Goal: Task Accomplishment & Management: Use online tool/utility

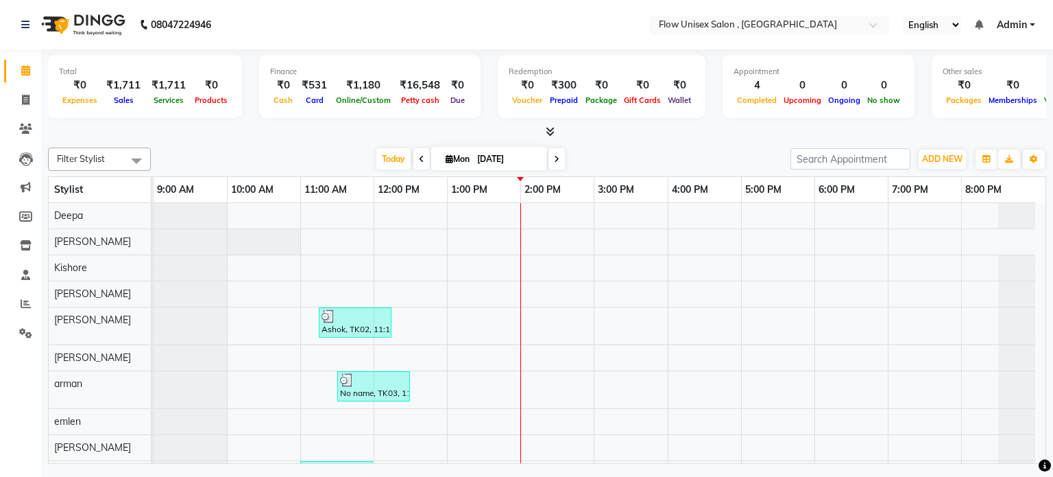
scroll to position [10, 0]
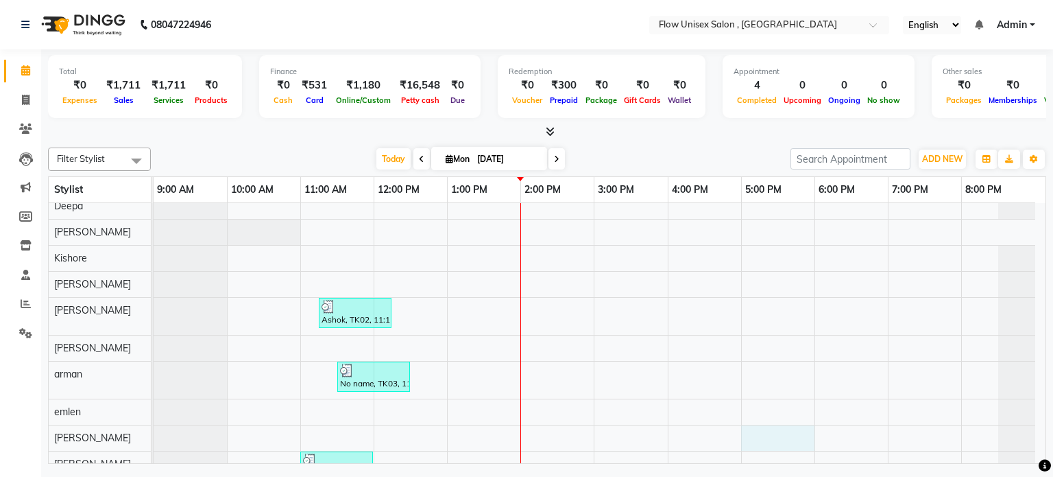
click at [743, 437] on div "Ashok, TK02, 11:15 AM-12:15 PM, Hair Cut -Hair Cut -- Men (₹300) No name, TK03,…" at bounding box center [600, 407] width 892 height 429
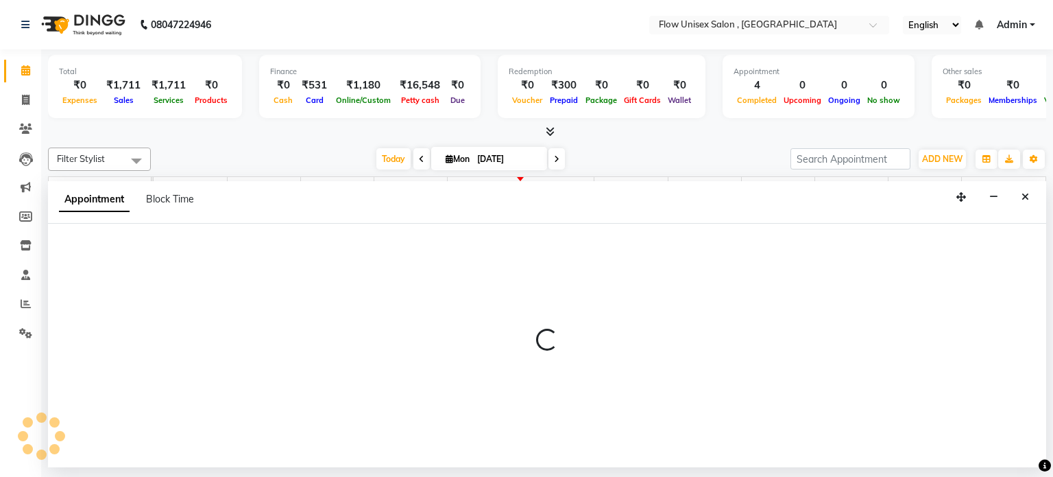
select select "53603"
select select "1020"
select select "tentative"
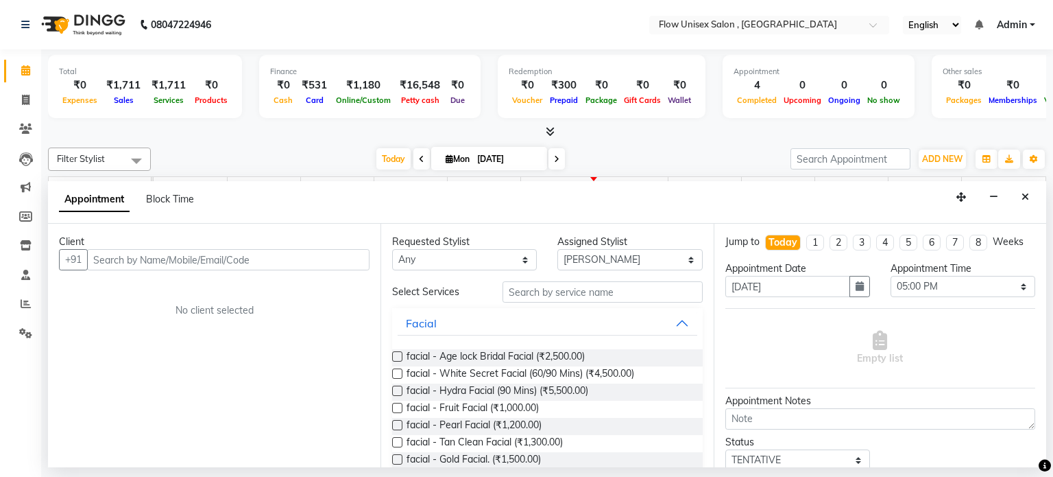
click at [743, 442] on div "Status" at bounding box center [798, 442] width 145 height 14
click at [895, 438] on div "Status Select TENTATIVE CONFIRM CHECK-IN UPCOMING" at bounding box center [880, 453] width 331 height 36
click at [1031, 191] on button "Close" at bounding box center [1026, 197] width 20 height 21
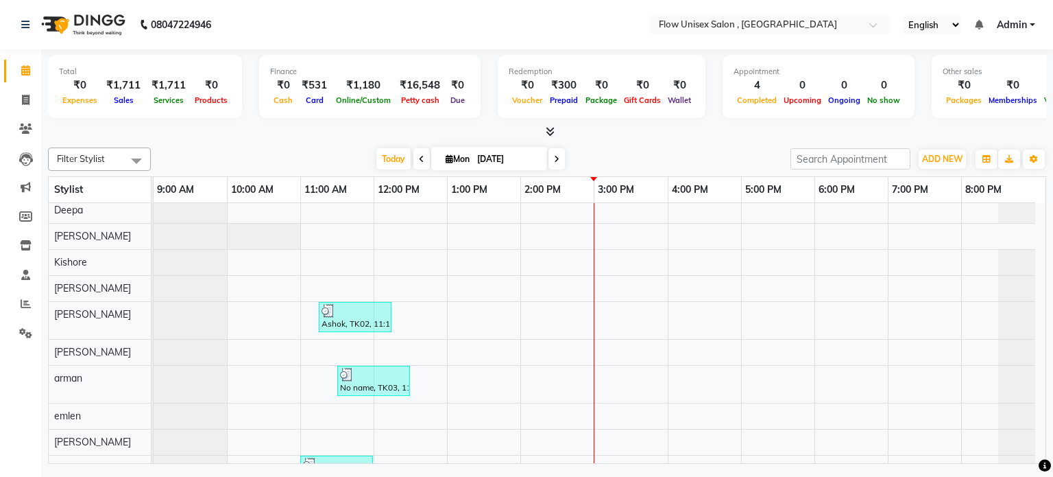
scroll to position [0, 0]
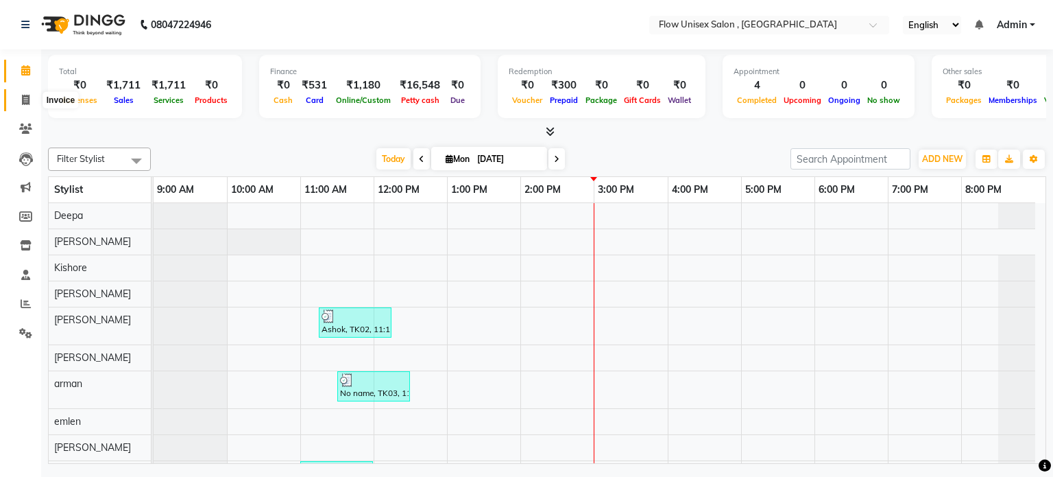
drag, startPoint x: 22, startPoint y: 95, endPoint x: 27, endPoint y: 103, distance: 9.5
click at [22, 95] on icon at bounding box center [26, 100] width 8 height 10
select select "service"
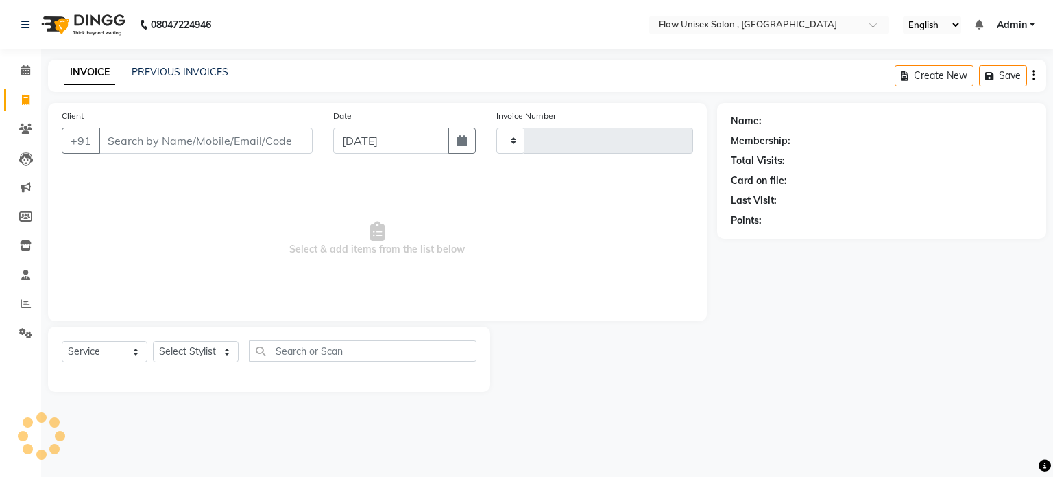
type input "5700"
select select "5875"
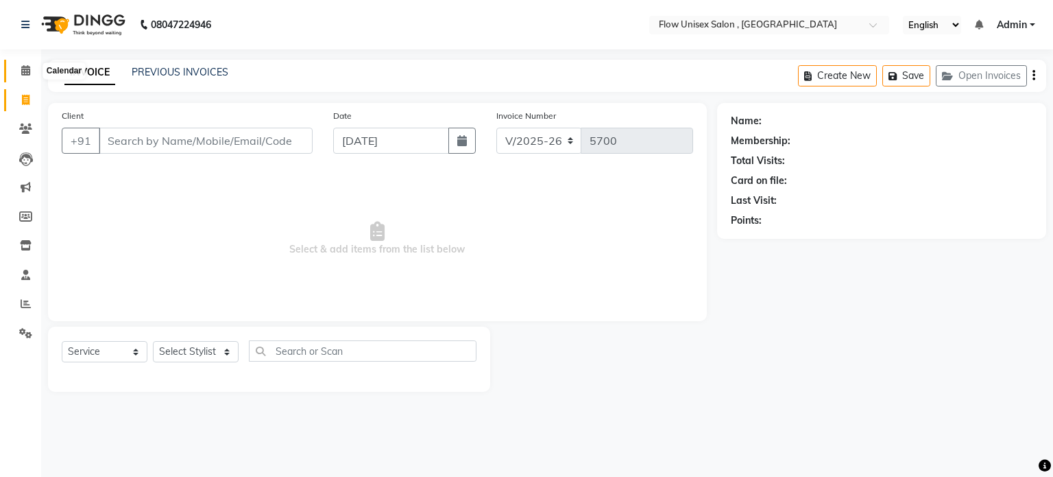
click at [32, 73] on span at bounding box center [26, 71] width 24 height 16
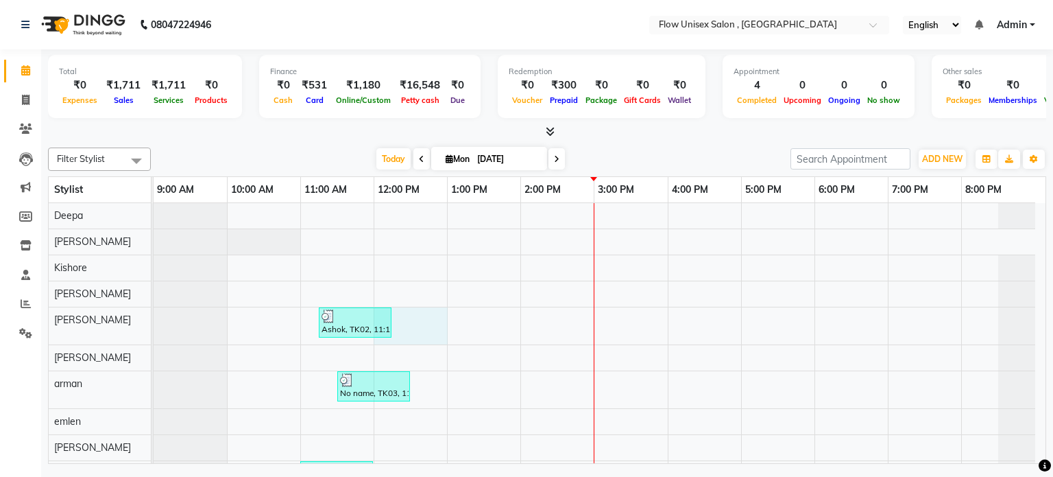
click at [407, 329] on div "Ashok, TK02, 11:15 AM-12:15 PM, Hair Cut -Hair Cut -- Men (₹300) No name, TK03,…" at bounding box center [600, 417] width 892 height 429
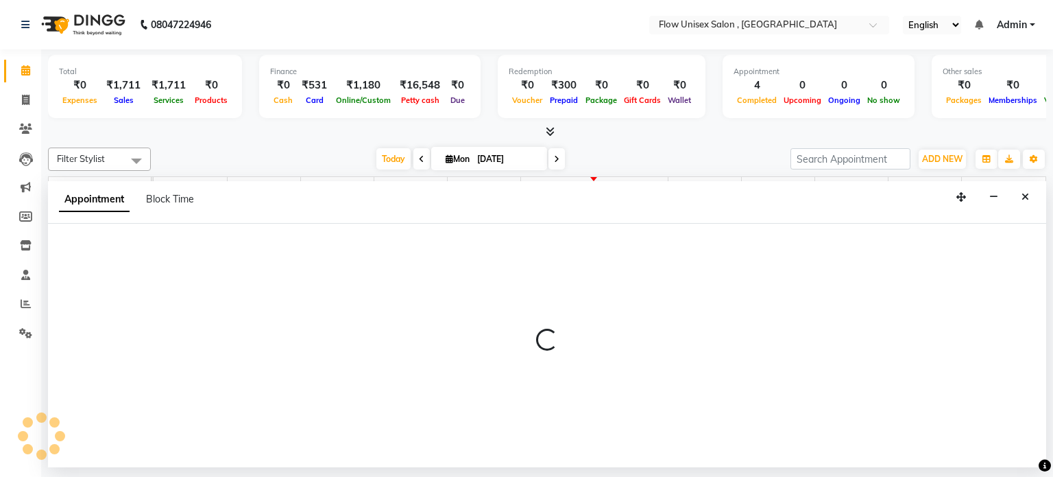
select select "48854"
select select "720"
select select "tentative"
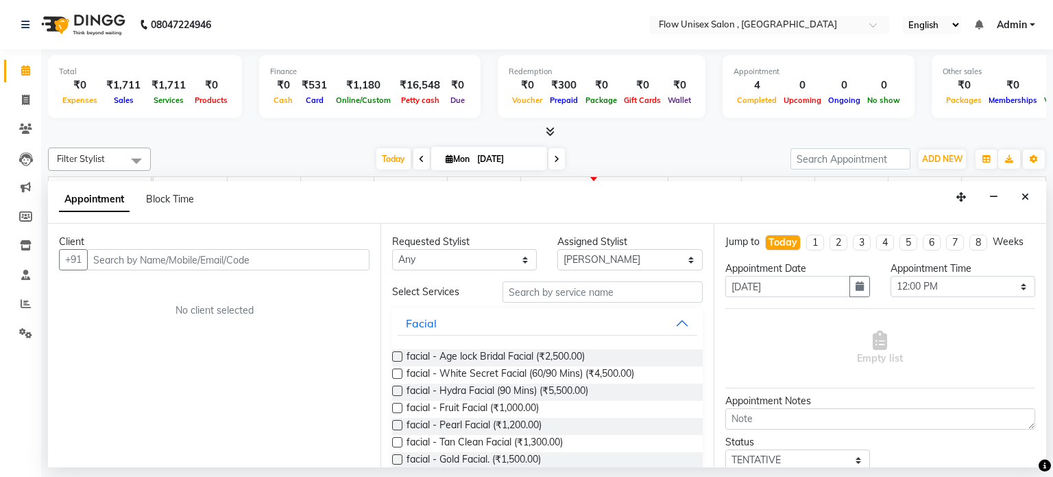
click at [293, 167] on div "Today Mon 01-09-2025" at bounding box center [471, 159] width 626 height 21
click at [1035, 197] on button "Close" at bounding box center [1026, 197] width 20 height 21
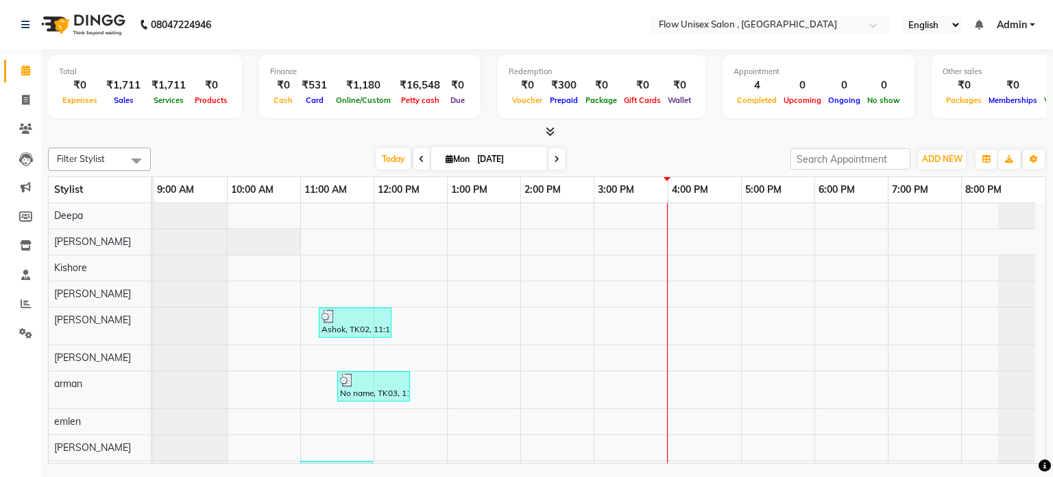
drag, startPoint x: 176, startPoint y: 49, endPoint x: 410, endPoint y: 291, distance: 337.5
drag, startPoint x: 410, startPoint y: 291, endPoint x: 187, endPoint y: 154, distance: 262.6
click at [187, 154] on div "Today Mon 01-09-2025" at bounding box center [471, 159] width 626 height 21
click at [24, 95] on icon at bounding box center [26, 100] width 8 height 10
select select "service"
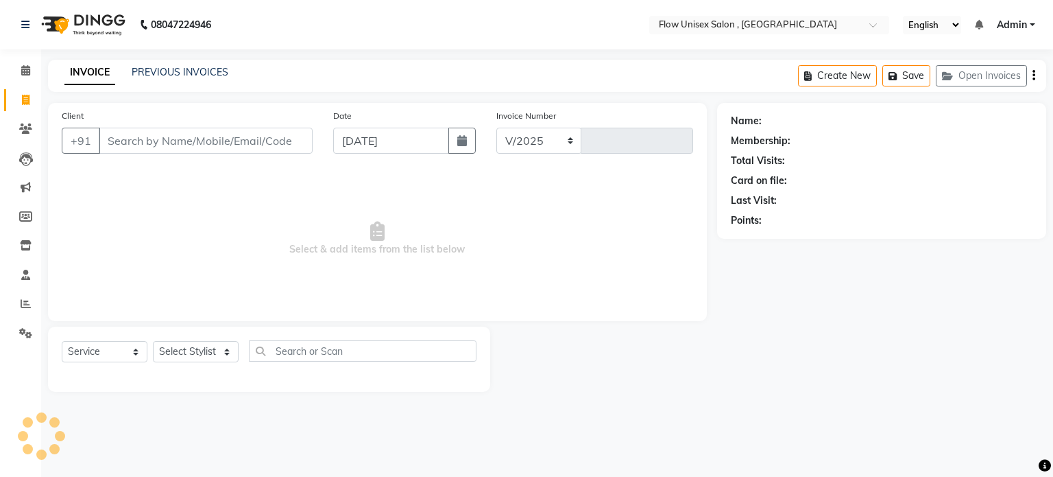
select select "5875"
type input "5700"
drag, startPoint x: 171, startPoint y: 363, endPoint x: 177, endPoint y: 350, distance: 14.1
click at [171, 362] on select "Select Stylist arman Deepa emlen jaseem Kishore Manjila monika debbarma Mustafa…" at bounding box center [196, 351] width 86 height 21
select select "48854"
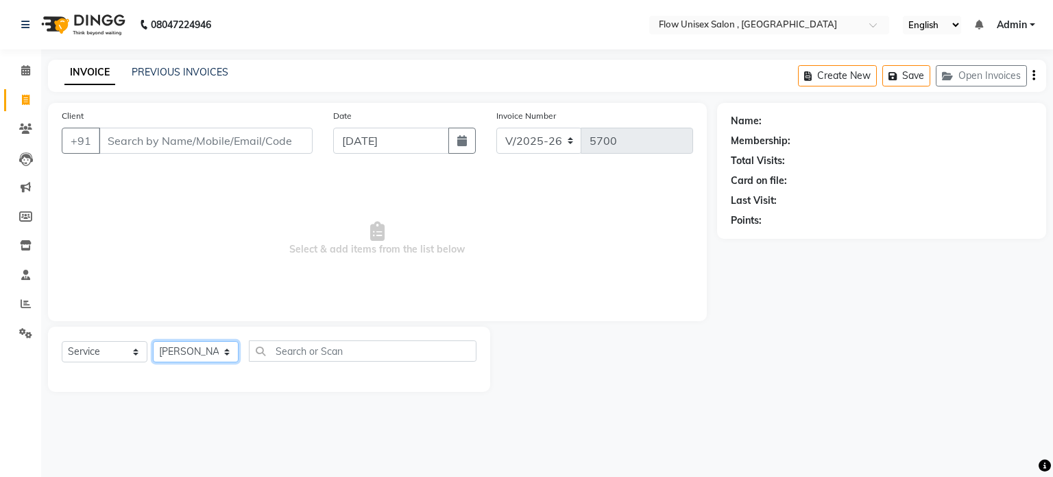
click at [153, 341] on select "Select Stylist arman Deepa emlen jaseem Kishore Manjila monika debbarma Mustafa…" at bounding box center [196, 351] width 86 height 21
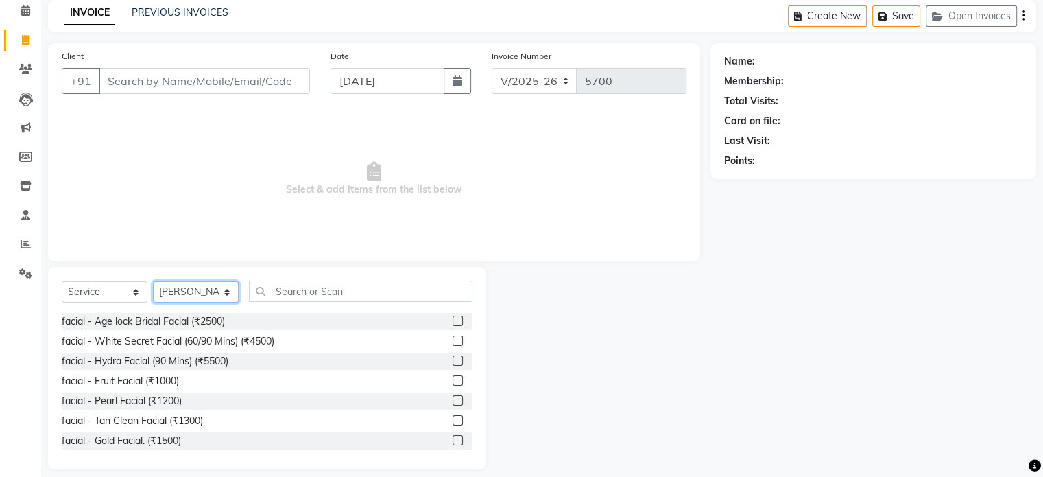
scroll to position [73, 0]
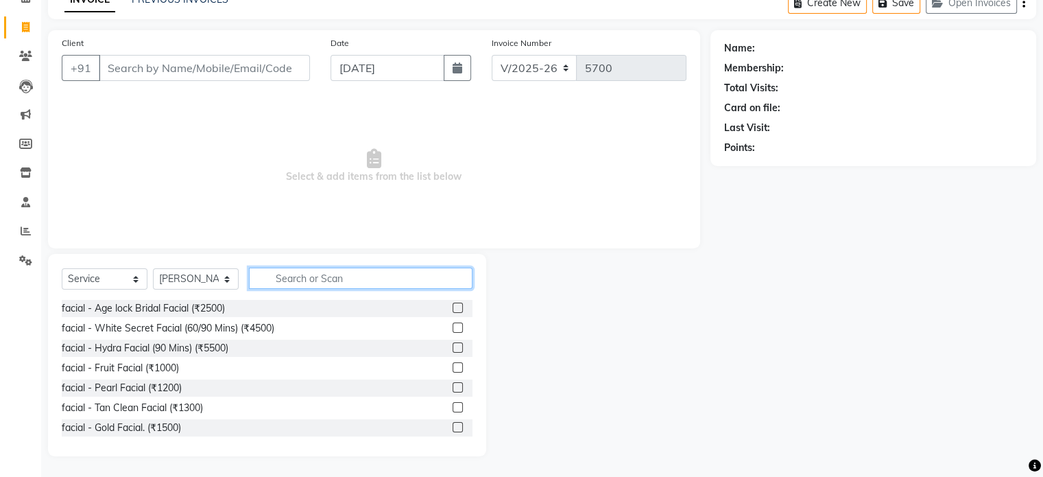
click at [326, 279] on input "text" at bounding box center [361, 277] width 224 height 21
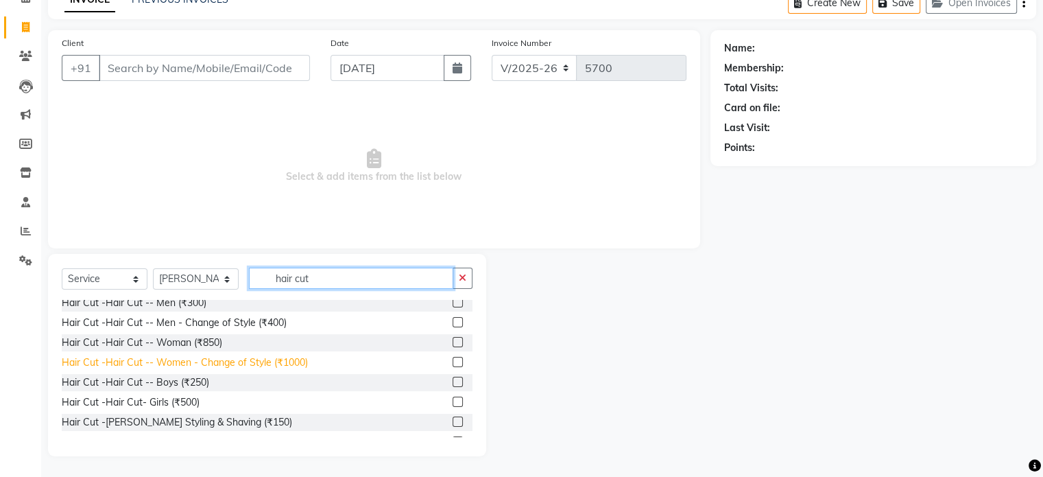
scroll to position [0, 0]
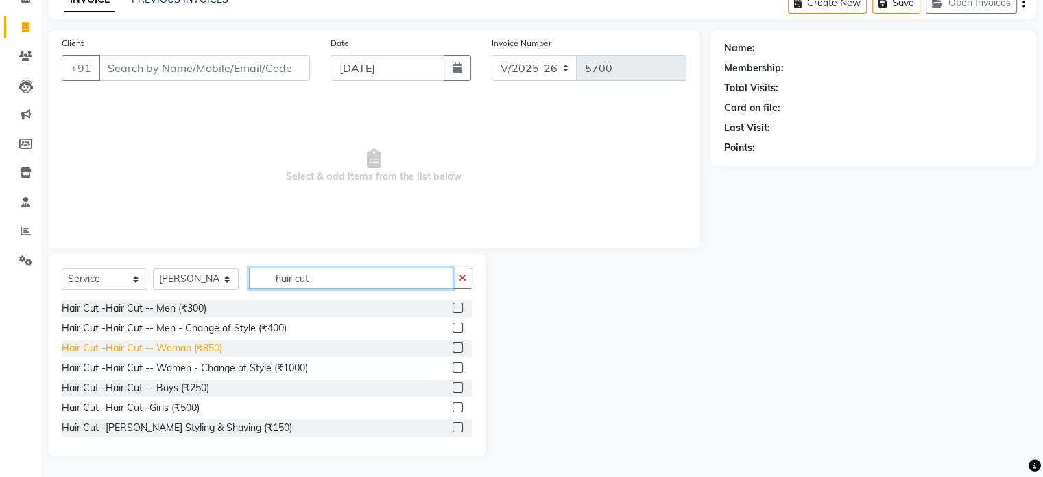
type input "hair cut"
click at [208, 354] on div "Hair Cut -Hair Cut -- Woman (₹850)" at bounding box center [142, 348] width 160 height 14
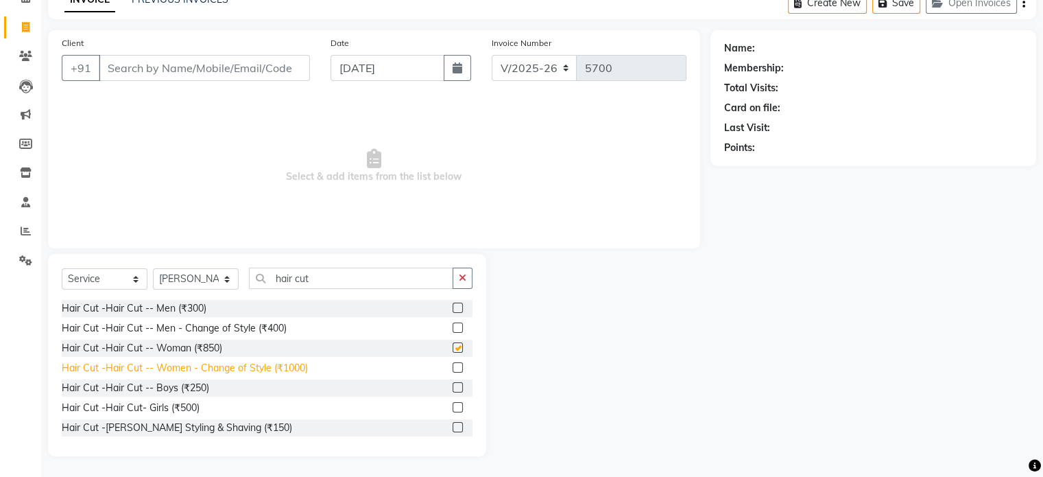
checkbox input "false"
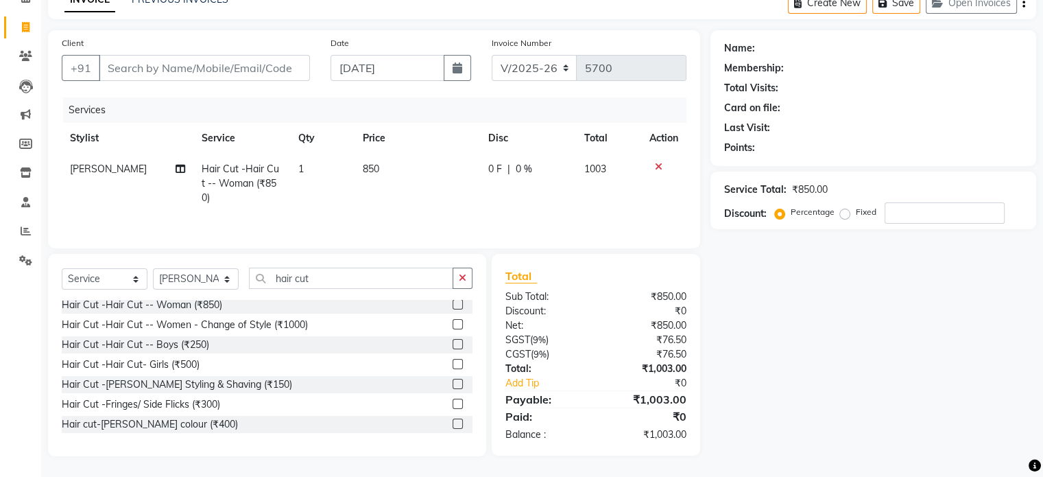
scroll to position [13, 0]
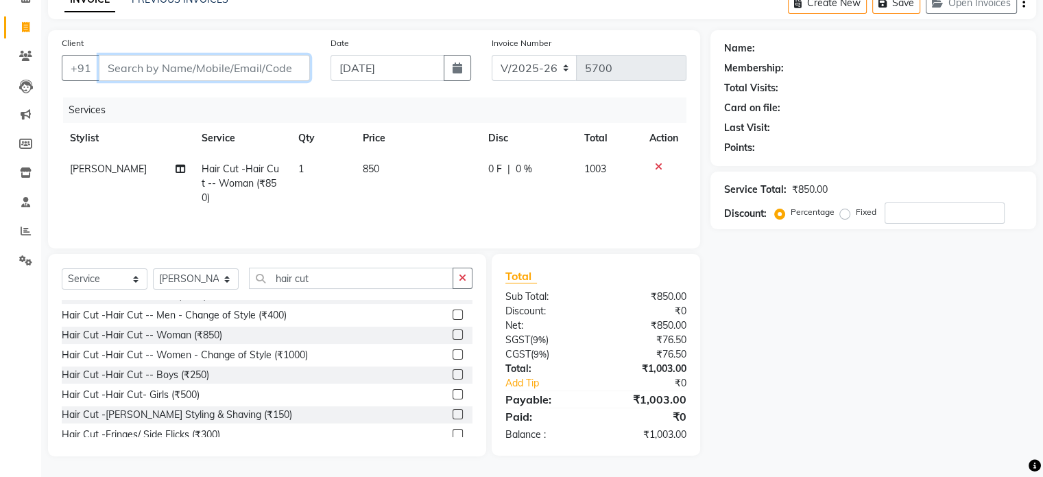
click at [254, 57] on input "Client" at bounding box center [204, 68] width 211 height 26
type input "9"
type input "0"
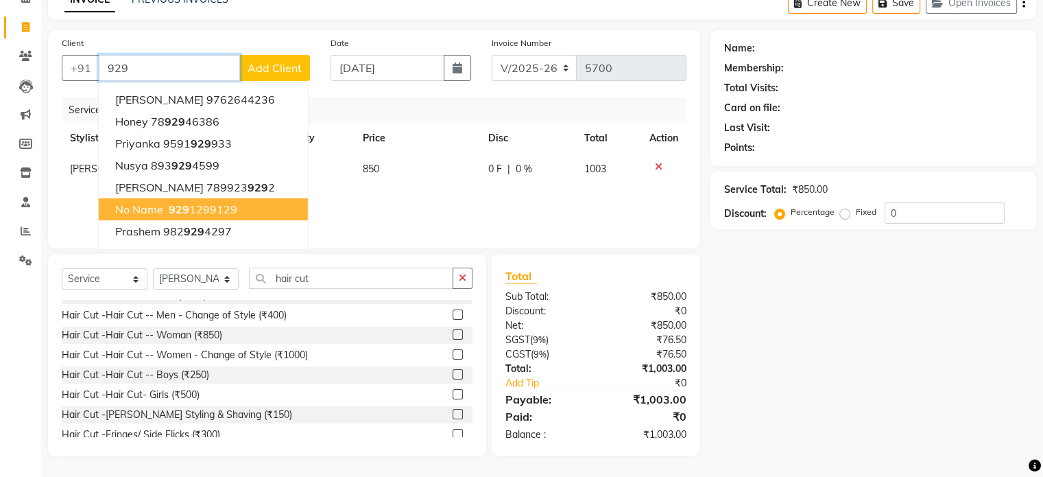
click at [150, 210] on span "No name" at bounding box center [139, 209] width 48 height 14
type input "9291299129"
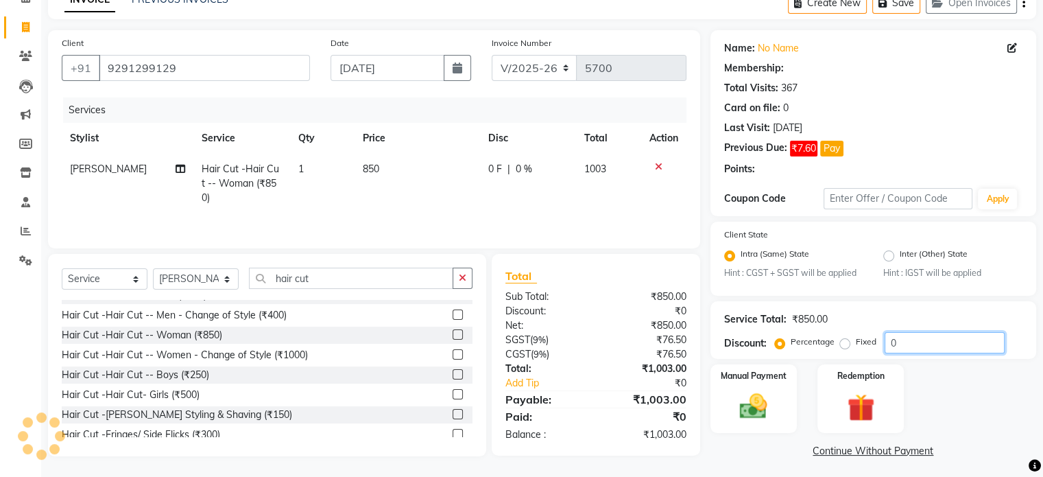
click at [909, 342] on input "0" at bounding box center [945, 342] width 120 height 21
type input "03"
radio input "false"
radio input "true"
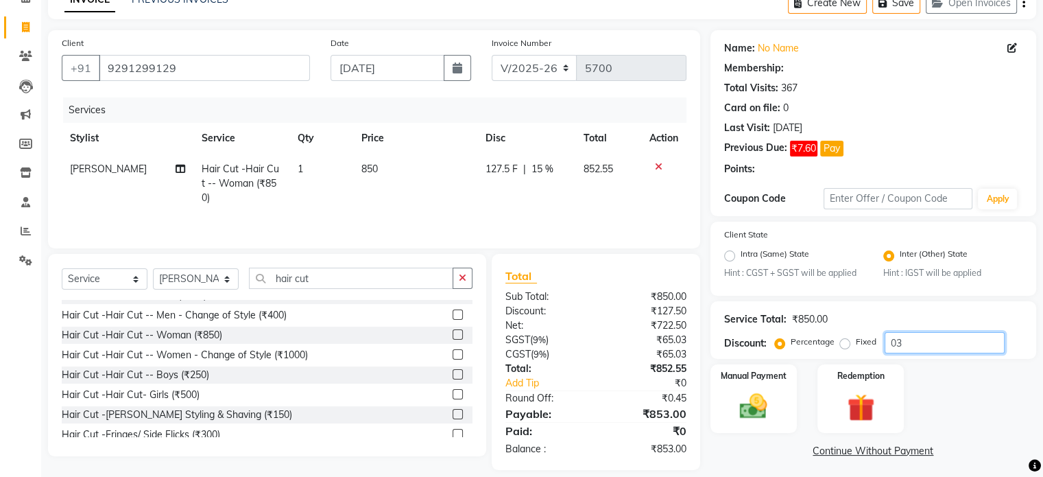
select select "1: Object"
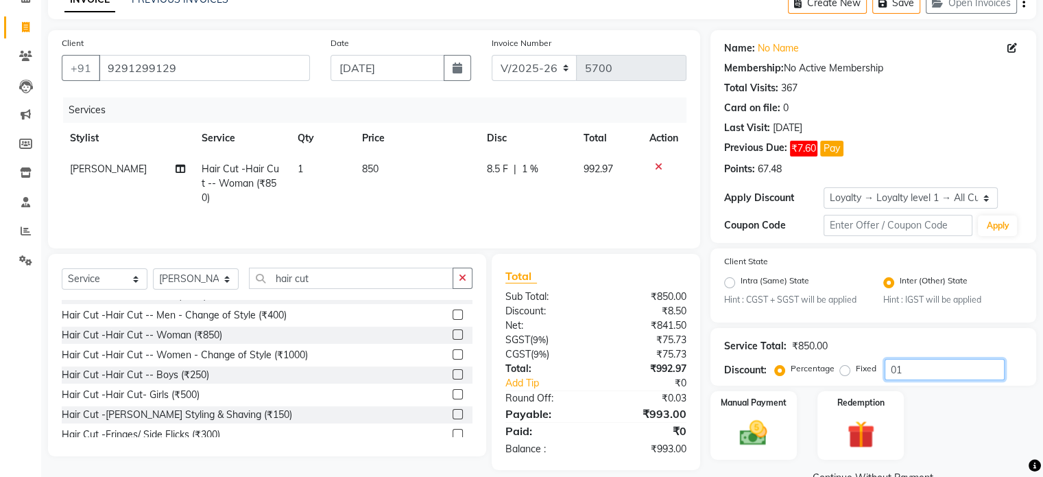
type input "0"
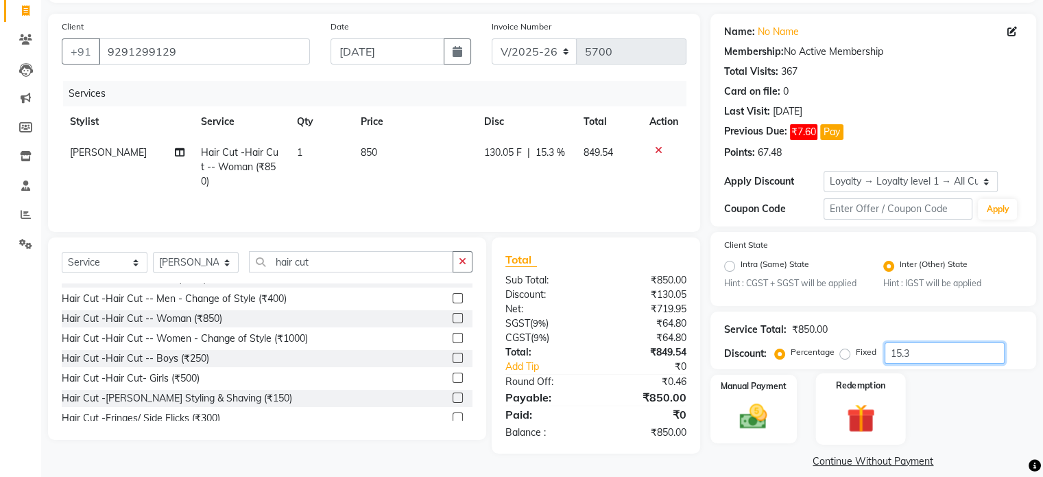
scroll to position [105, 0]
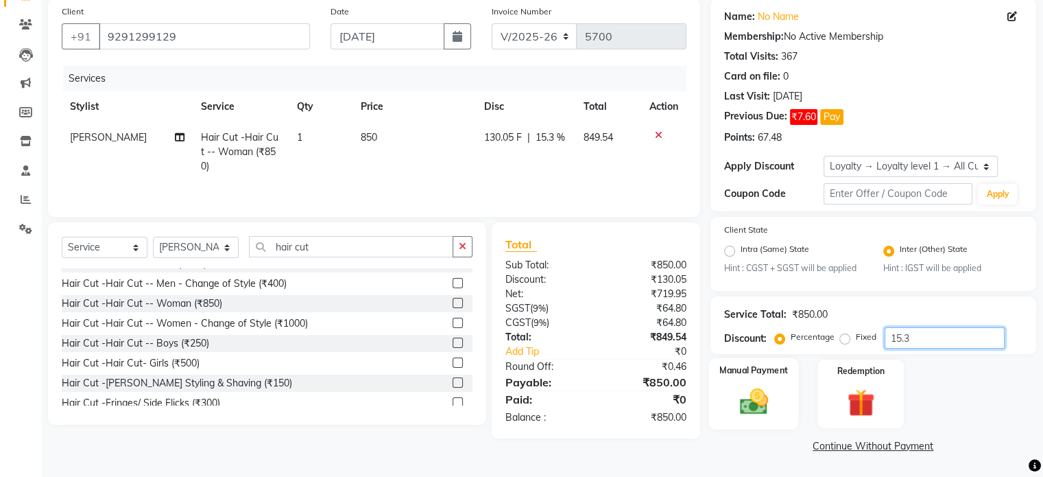
type input "15.3"
drag, startPoint x: 726, startPoint y: 408, endPoint x: 800, endPoint y: 367, distance: 84.7
click at [727, 407] on div "Manual Payment" at bounding box center [753, 393] width 86 height 69
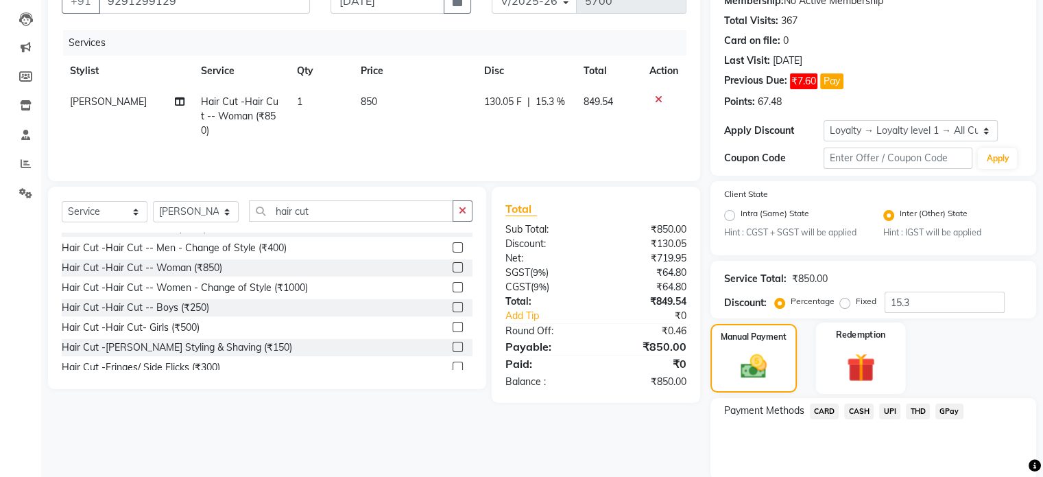
scroll to position [193, 0]
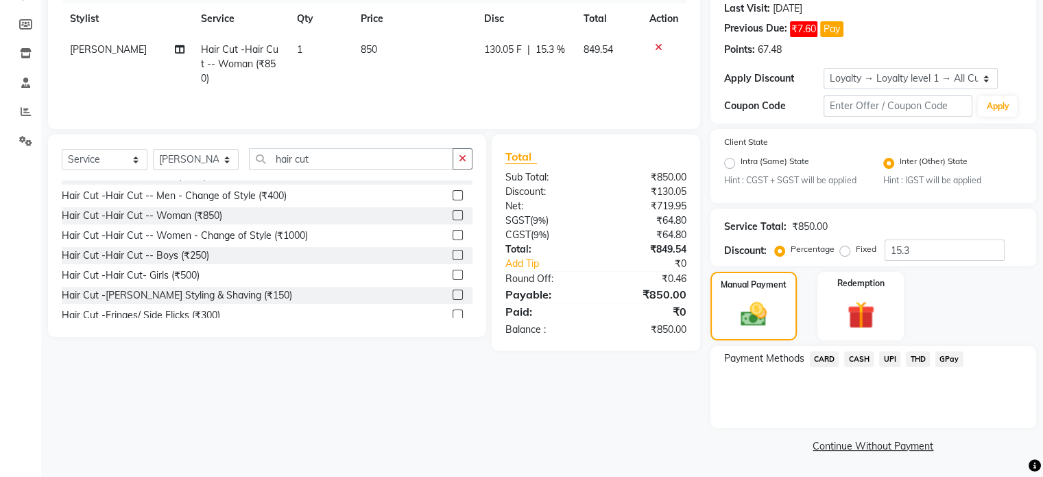
click at [887, 363] on span "UPI" at bounding box center [889, 359] width 21 height 16
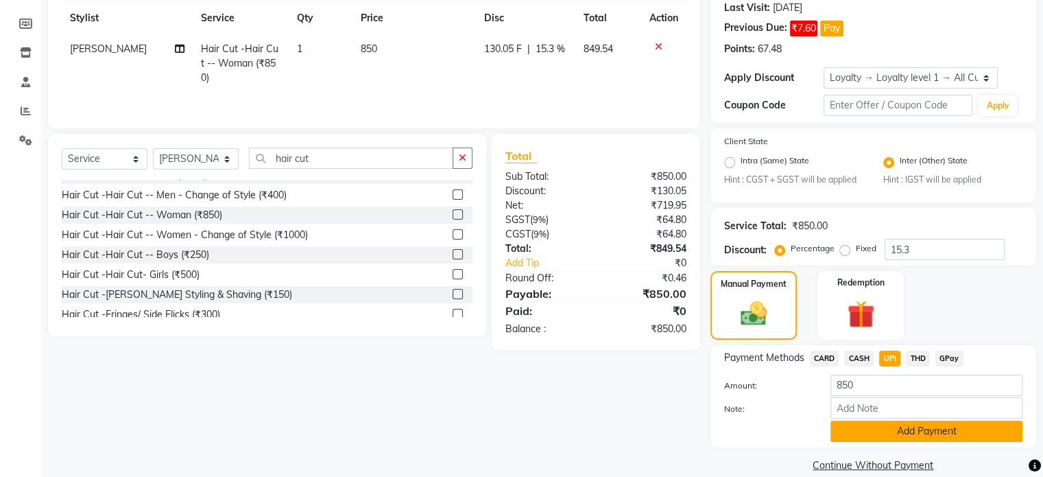
drag, startPoint x: 887, startPoint y: 446, endPoint x: 883, endPoint y: 424, distance: 21.7
click at [885, 444] on div "Payment Methods CARD CASH UPI THD GPay Amount: 850 Note: Add Payment" at bounding box center [873, 396] width 326 height 102
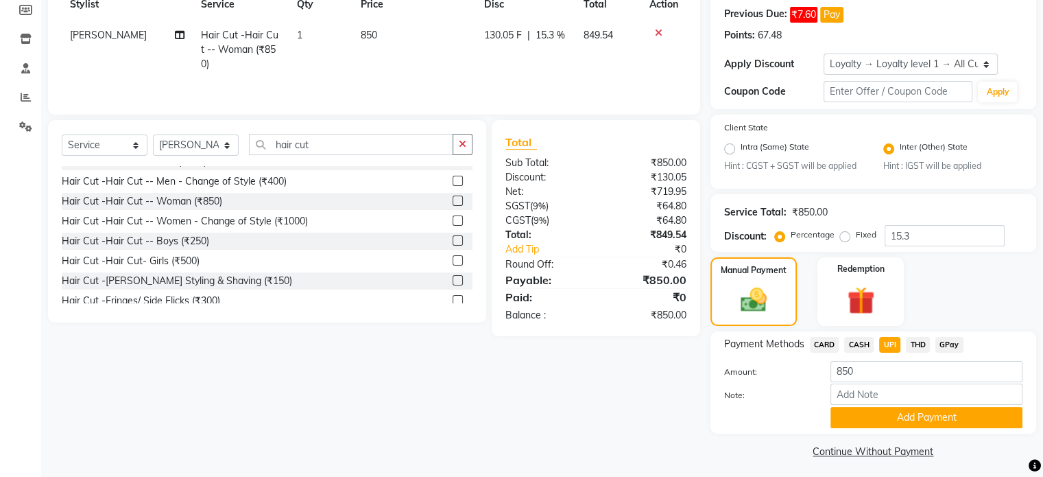
scroll to position [214, 0]
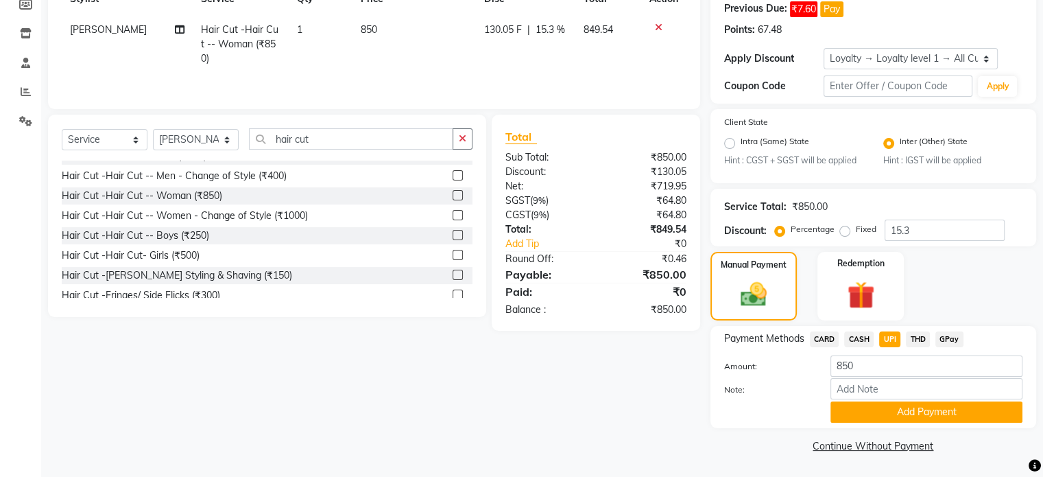
click at [864, 423] on div "Payment Methods CARD CASH UPI THD GPay Amount: 850 Note: Add Payment" at bounding box center [873, 377] width 326 height 102
drag, startPoint x: 864, startPoint y: 411, endPoint x: 858, endPoint y: 394, distance: 18.2
click at [864, 411] on button "Add Payment" at bounding box center [926, 411] width 192 height 21
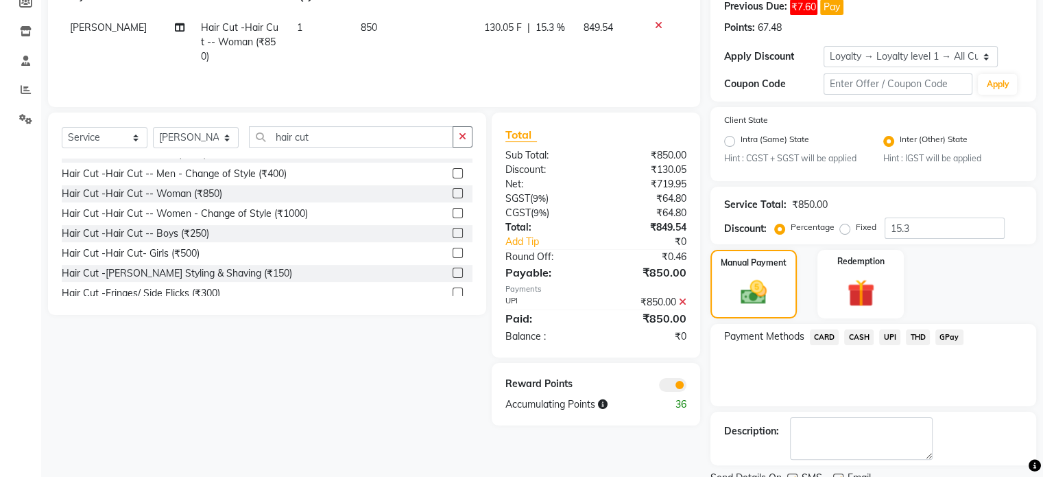
click at [673, 391] on span at bounding box center [672, 385] width 27 height 14
click at [686, 387] on input "checkbox" at bounding box center [686, 387] width 0 height 0
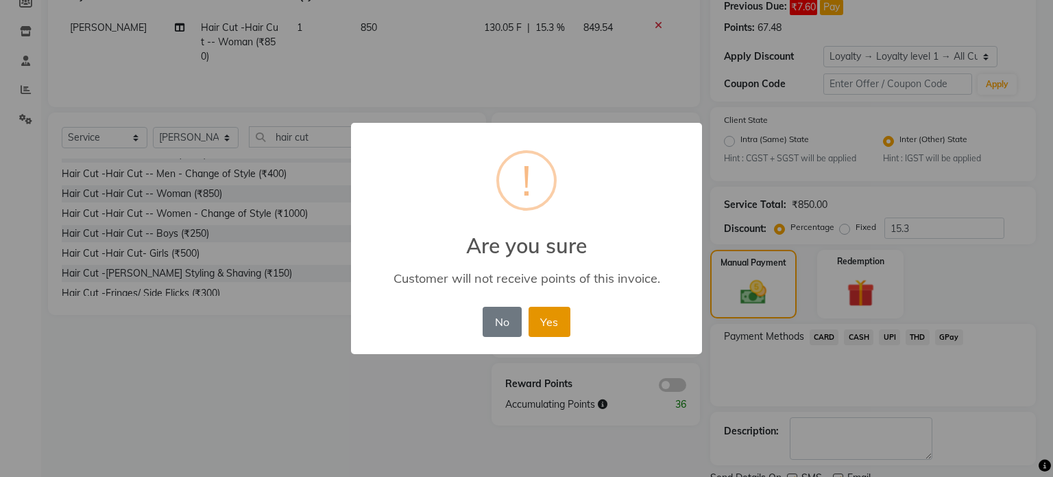
click at [564, 317] on button "Yes" at bounding box center [550, 322] width 42 height 30
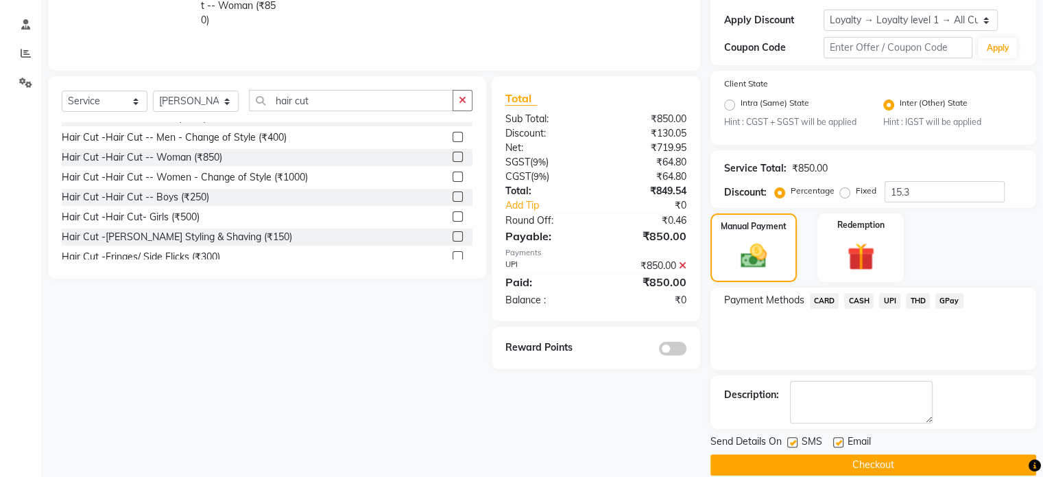
scroll to position [270, 0]
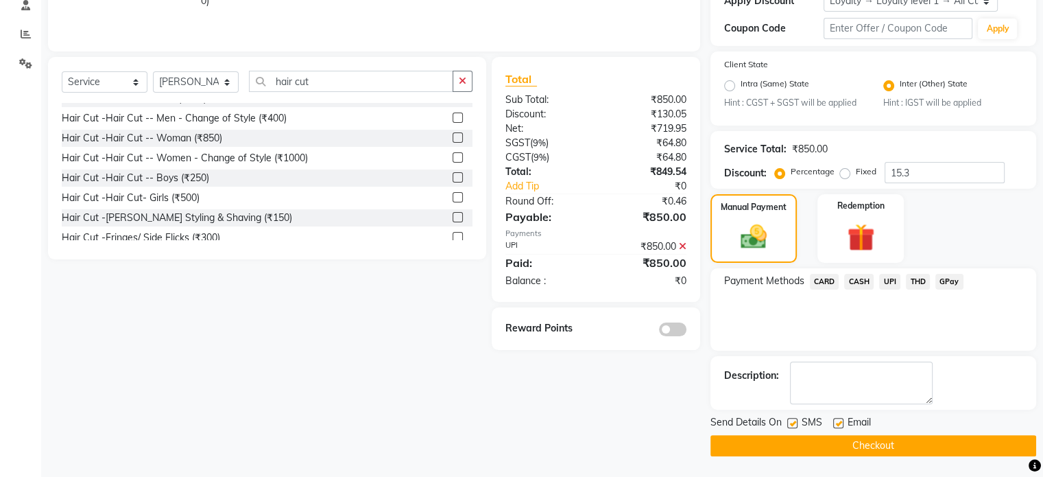
drag, startPoint x: 788, startPoint y: 457, endPoint x: 782, endPoint y: 450, distance: 9.7
click at [787, 457] on main "INVOICE PREVIOUS INVOICES Create New Save Open Invoices Client +91 9291299129 D…" at bounding box center [542, 133] width 1002 height 686
click at [780, 447] on button "Checkout" at bounding box center [873, 445] width 326 height 21
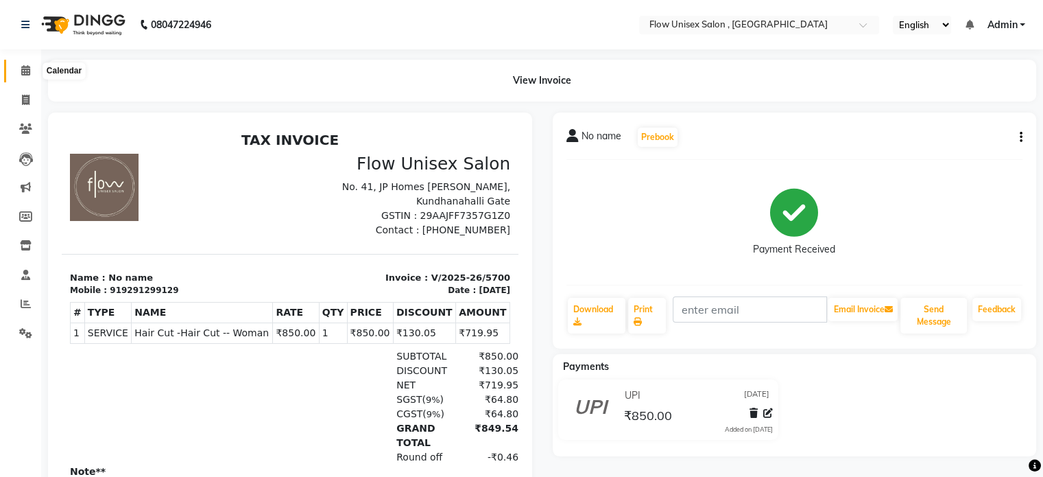
click at [26, 70] on icon at bounding box center [25, 70] width 9 height 10
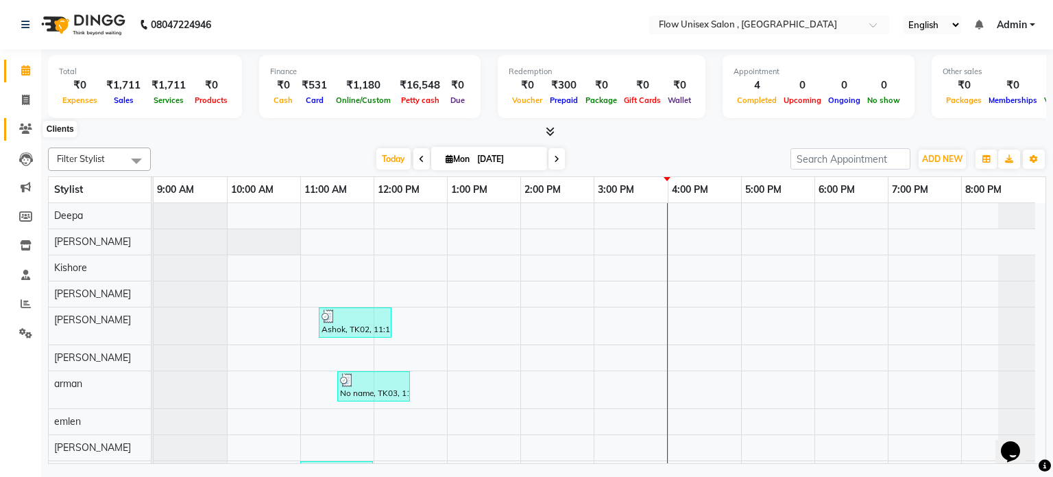
click at [23, 124] on icon at bounding box center [25, 128] width 13 height 10
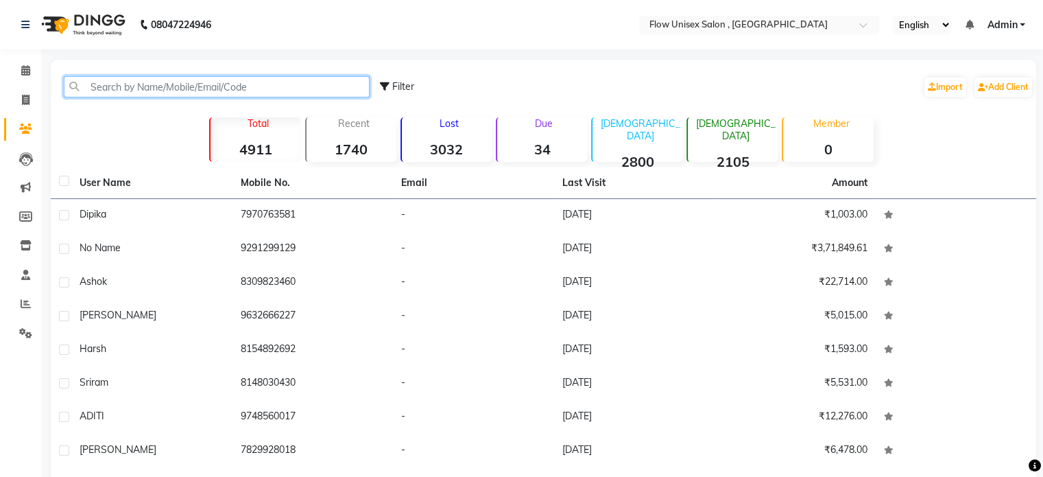
click at [185, 91] on input "text" at bounding box center [217, 86] width 306 height 21
